Goal: Navigation & Orientation: Go to known website

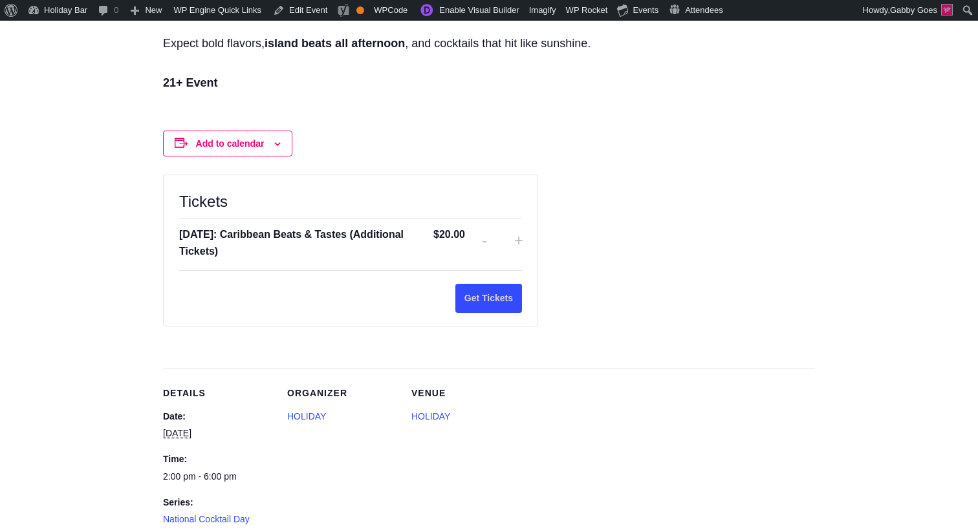
scroll to position [1293, 0]
